Goal: Information Seeking & Learning: Find specific fact

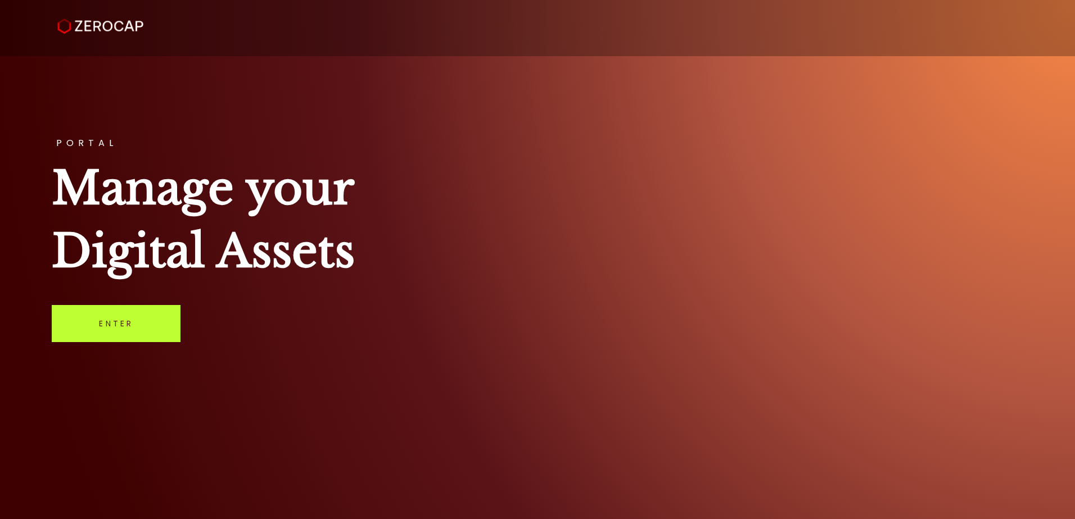
click at [112, 327] on link "Enter" at bounding box center [116, 323] width 129 height 37
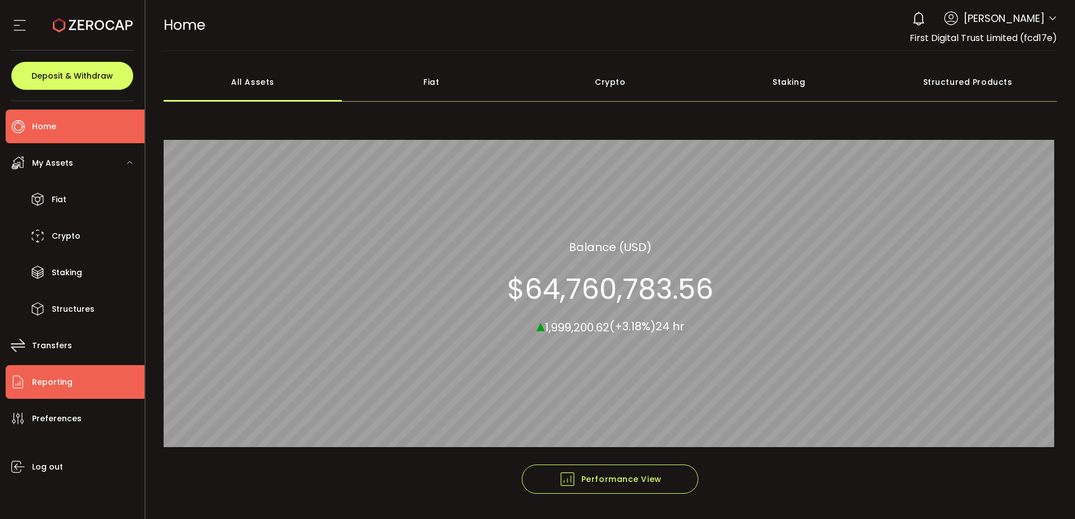
click at [55, 378] on span "Reporting" at bounding box center [52, 382] width 40 height 16
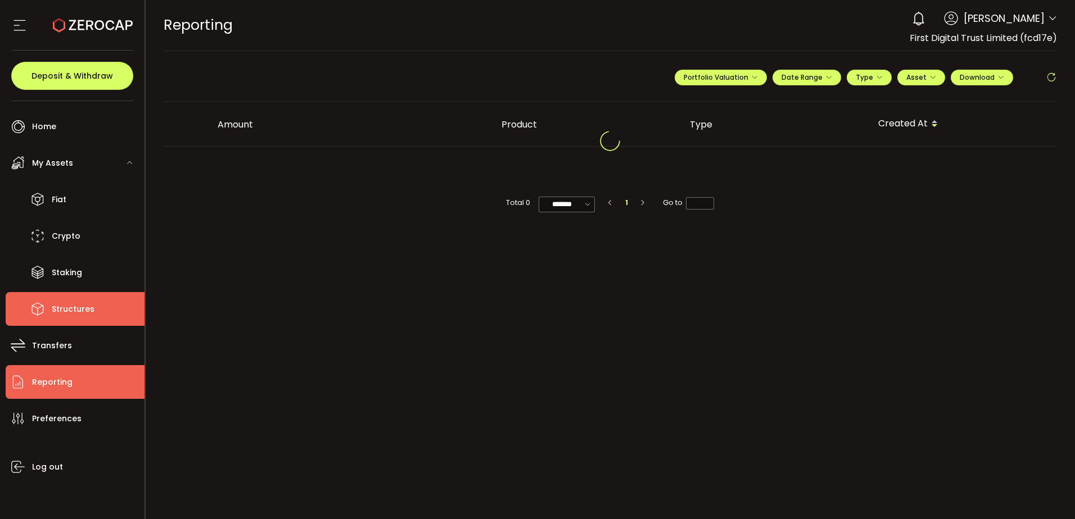
click at [77, 310] on span "Structures" at bounding box center [73, 309] width 43 height 16
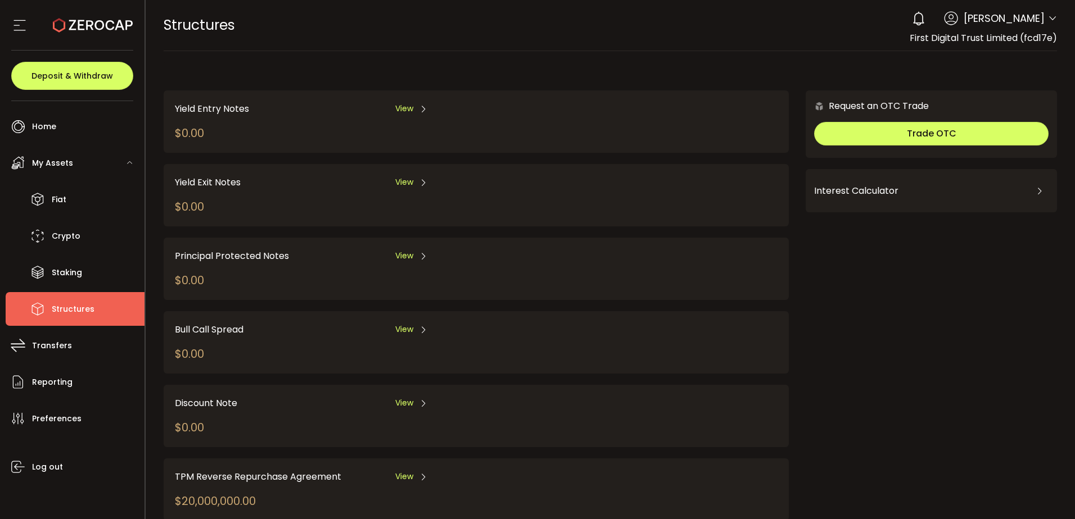
scroll to position [109, 0]
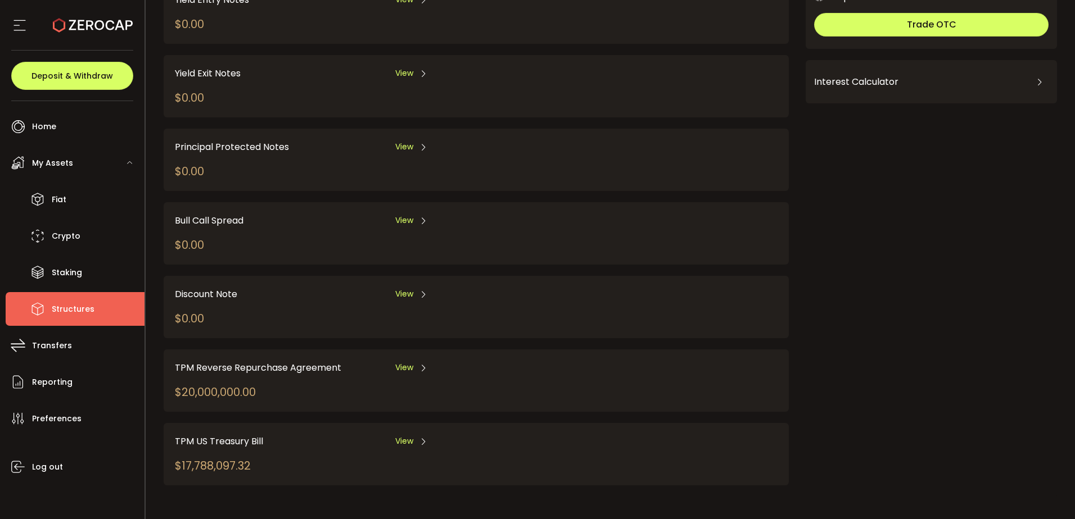
click at [395, 372] on span "View" at bounding box center [404, 368] width 18 height 12
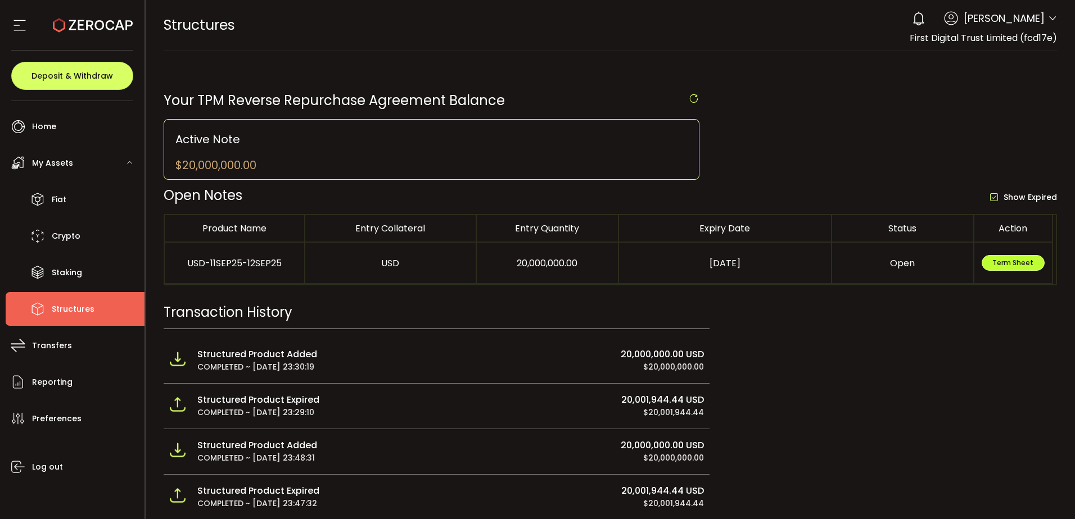
click at [1019, 260] on span "Term Sheet" at bounding box center [1012, 263] width 41 height 10
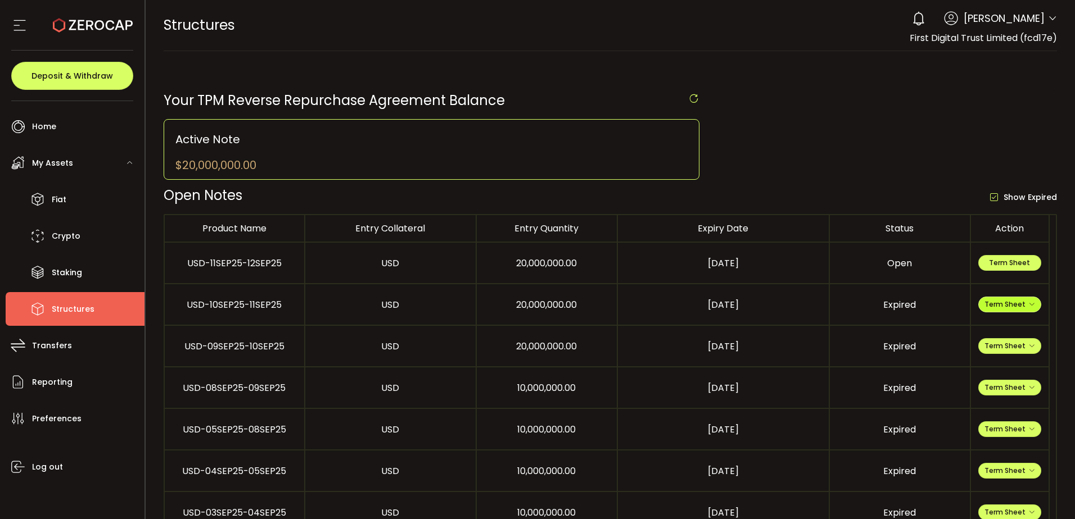
click at [1021, 301] on span "Term Sheet" at bounding box center [1009, 305] width 51 height 10
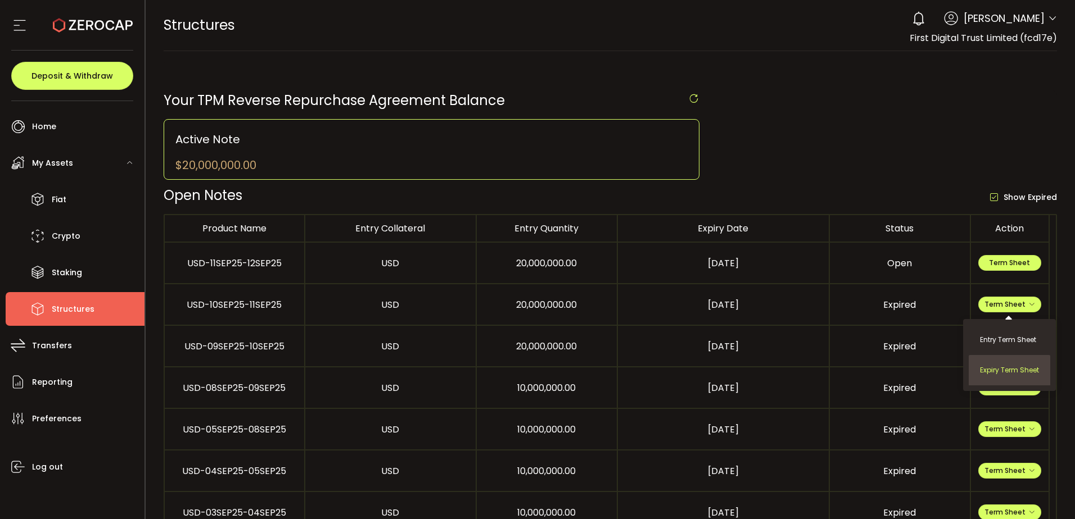
click at [1002, 366] on li "Expiry Term Sheet" at bounding box center [1010, 370] width 82 height 30
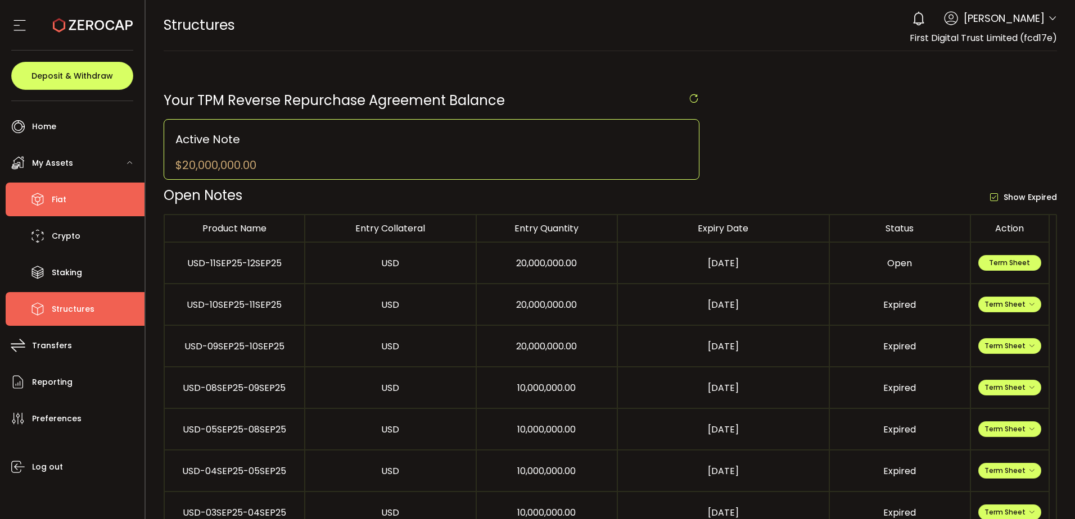
drag, startPoint x: 73, startPoint y: 196, endPoint x: 161, endPoint y: 192, distance: 88.3
click at [74, 196] on li "Fiat" at bounding box center [75, 200] width 139 height 34
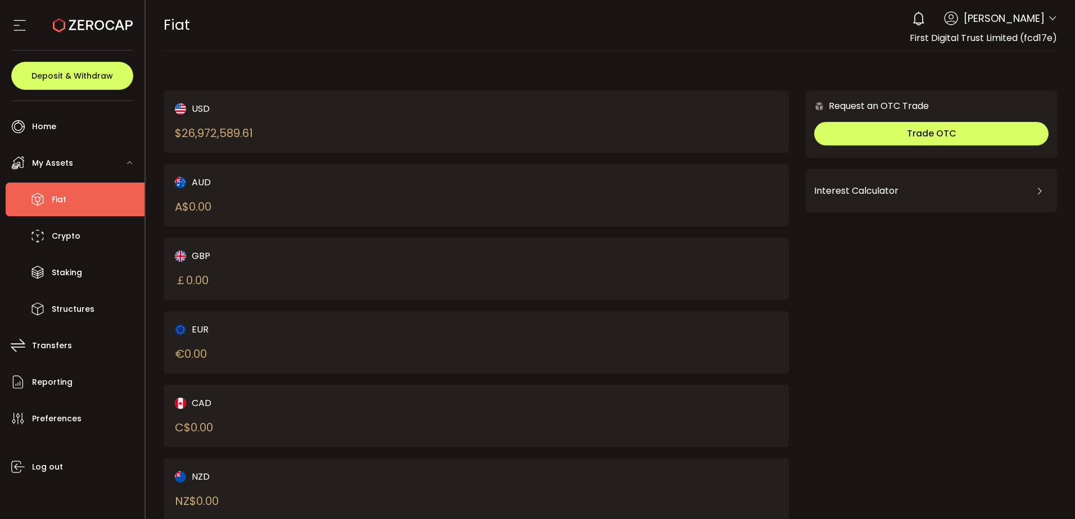
drag, startPoint x: 518, startPoint y: 436, endPoint x: 400, endPoint y: 493, distance: 130.7
click at [519, 436] on div "CAD C$ 0.00" at bounding box center [477, 416] width 626 height 62
click at [62, 383] on span "Reporting" at bounding box center [52, 382] width 40 height 16
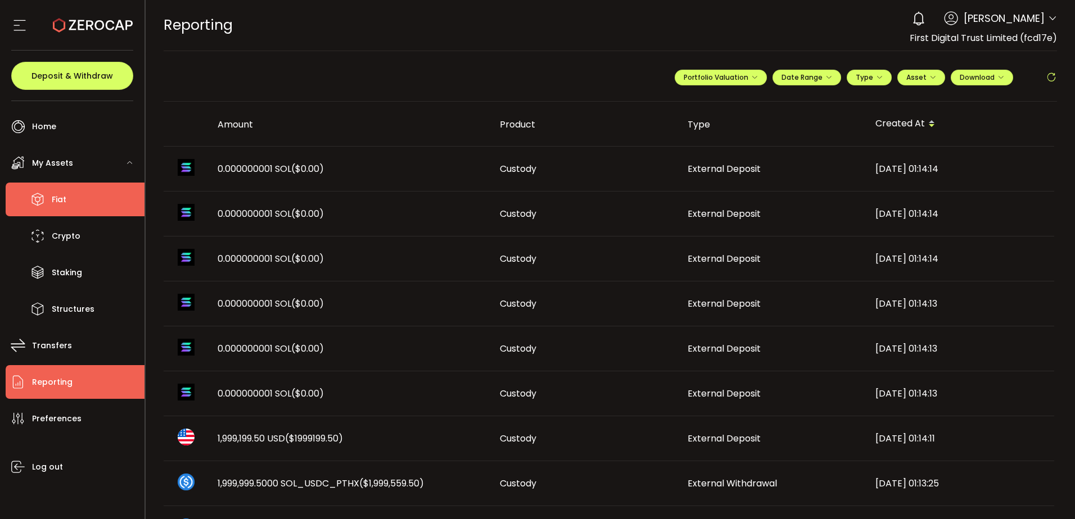
click at [39, 200] on icon at bounding box center [37, 199] width 17 height 17
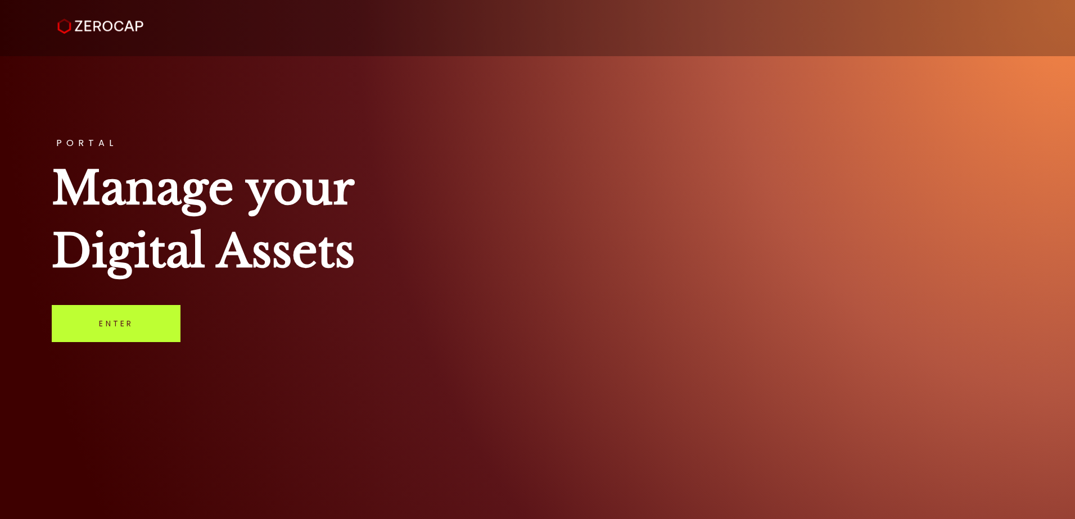
click at [126, 329] on link "Enter" at bounding box center [116, 323] width 129 height 37
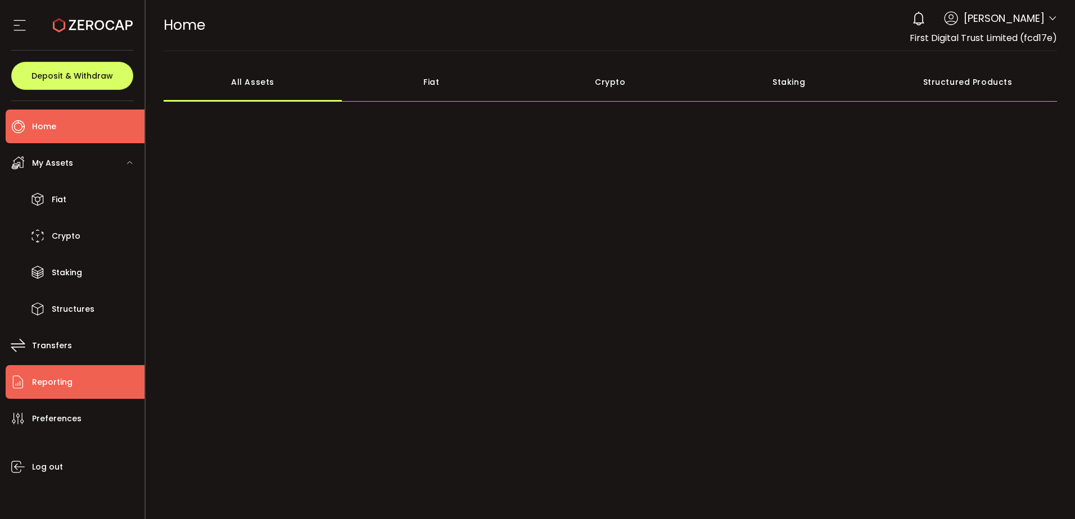
click at [52, 370] on li "Reporting" at bounding box center [75, 382] width 139 height 34
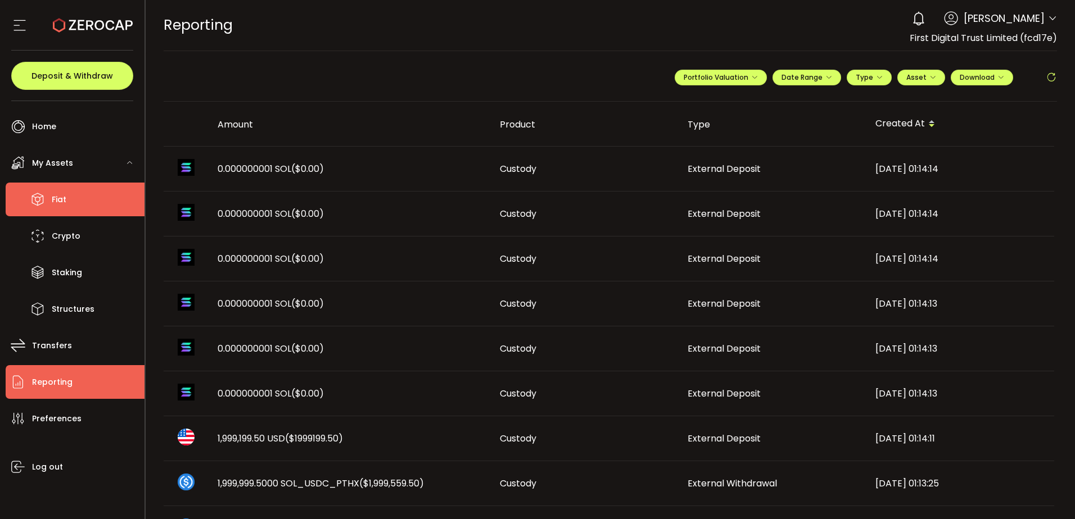
click at [66, 212] on li "Fiat" at bounding box center [75, 200] width 139 height 34
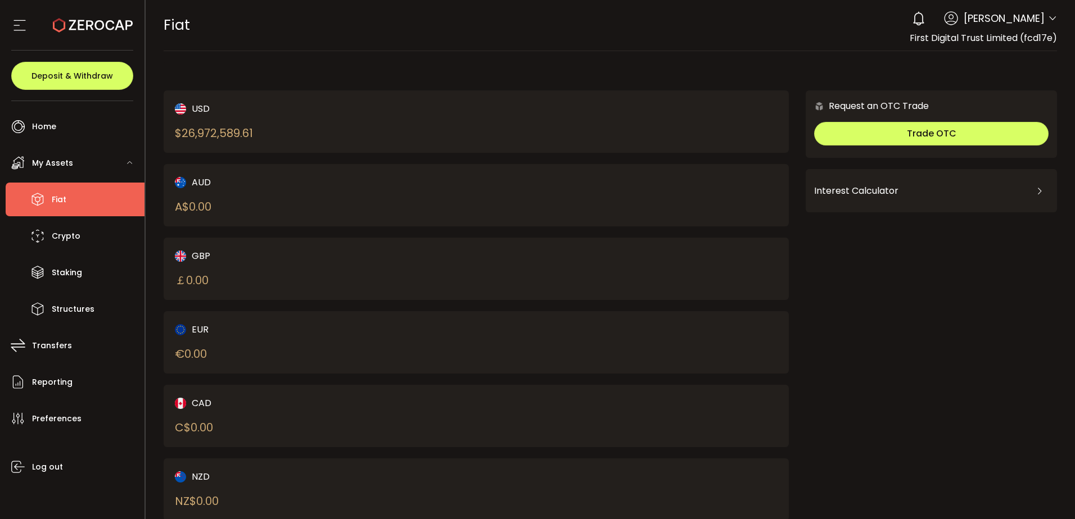
scroll to position [35, 0]
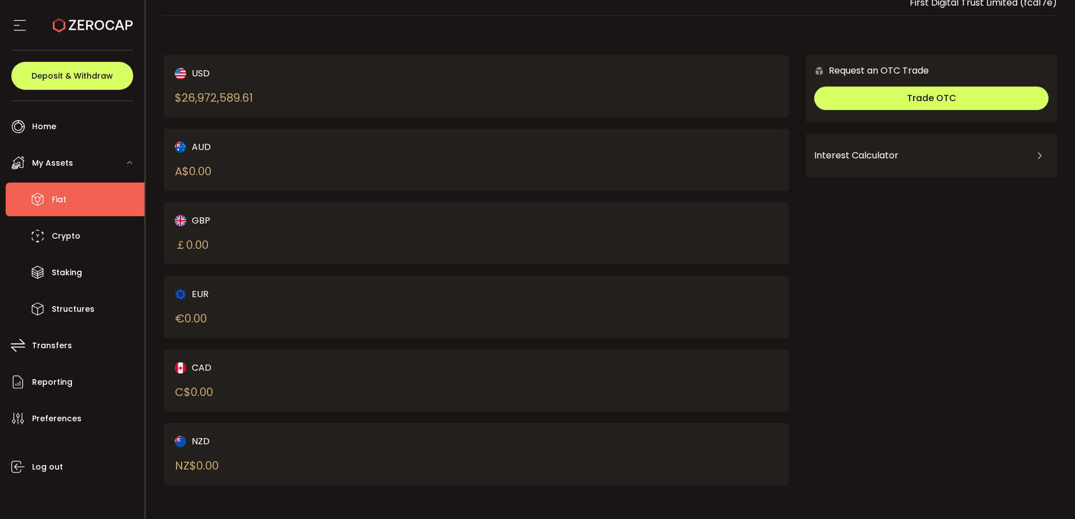
click at [233, 98] on div "$ 26,972,589.61" at bounding box center [214, 97] width 78 height 17
copy div "26,972,589.61"
